Goal: Task Accomplishment & Management: Use online tool/utility

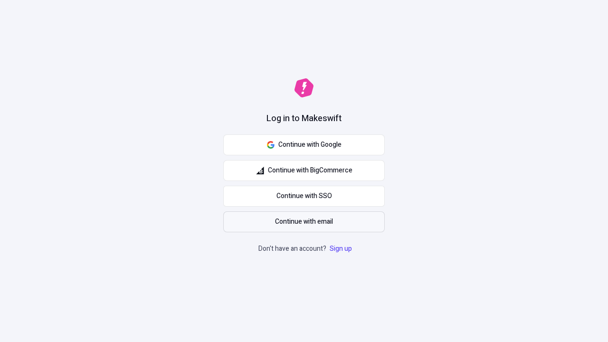
click at [304, 222] on span "Continue with email" at bounding box center [304, 221] width 58 height 10
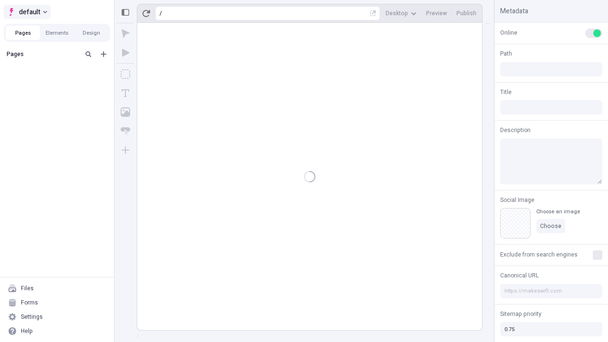
click at [27, 12] on span "default" at bounding box center [29, 11] width 21 height 11
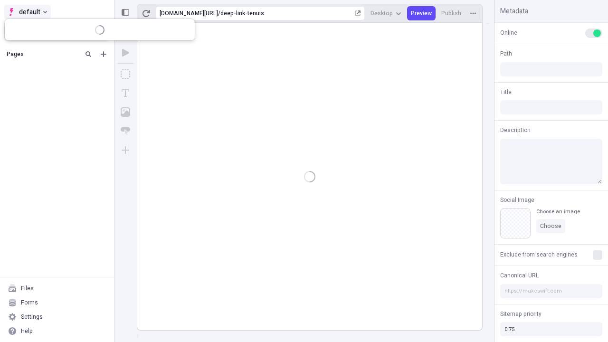
type input "/deep-link-tenuis"
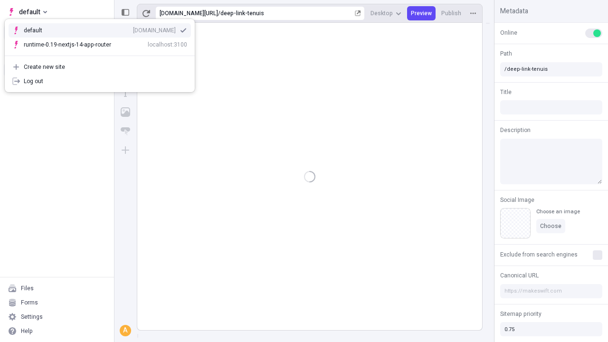
click at [133, 28] on div "[DOMAIN_NAME]" at bounding box center [154, 31] width 43 height 8
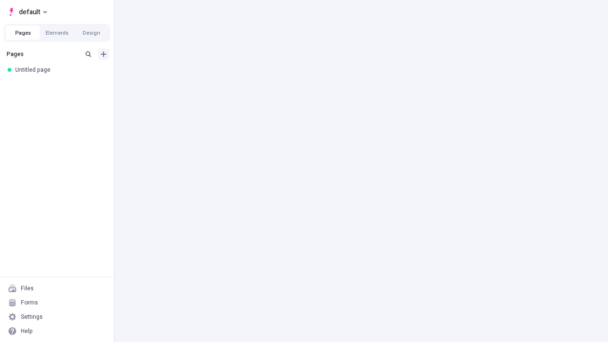
click at [104, 54] on icon "Add new" at bounding box center [104, 54] width 6 height 6
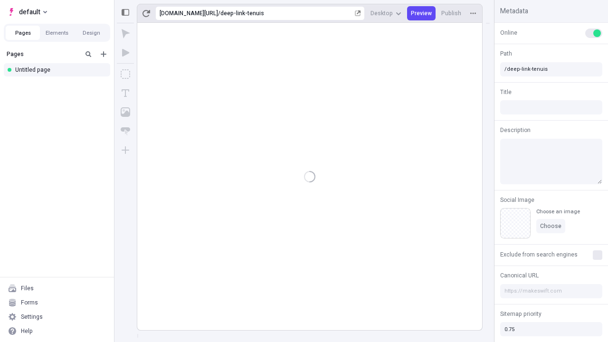
click at [60, 85] on div "Blank page" at bounding box center [59, 85] width 91 height 14
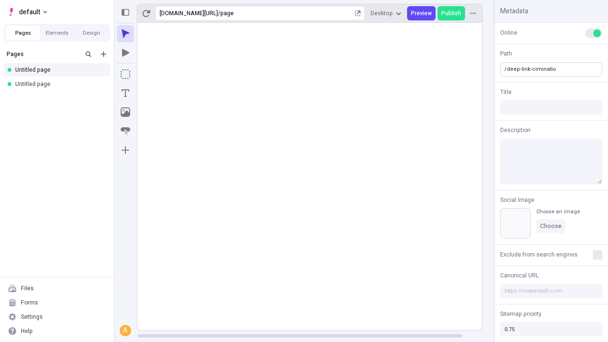
type input "/deep-link-ciminatio"
click at [104, 54] on icon "Add new" at bounding box center [104, 54] width 6 height 6
click at [60, 85] on div "Blank page" at bounding box center [59, 85] width 91 height 14
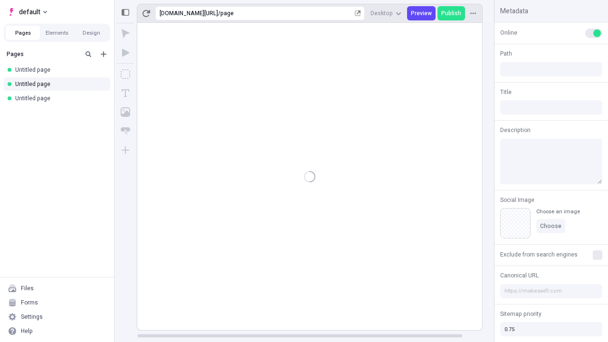
type input "/page"
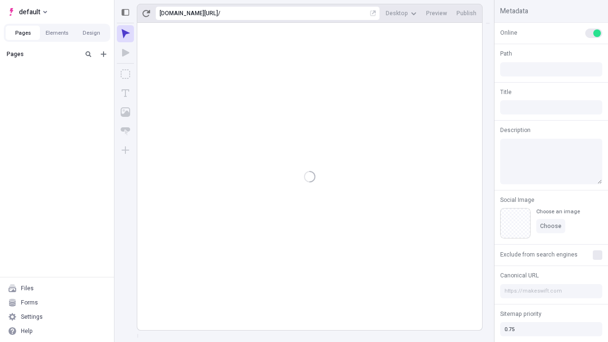
type input "/deep-link-ciminatio"
